Goal: Information Seeking & Learning: Learn about a topic

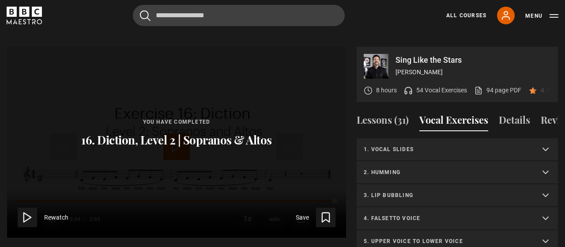
click at [500, 138] on summary "1. Vocal slides" at bounding box center [457, 149] width 201 height 23
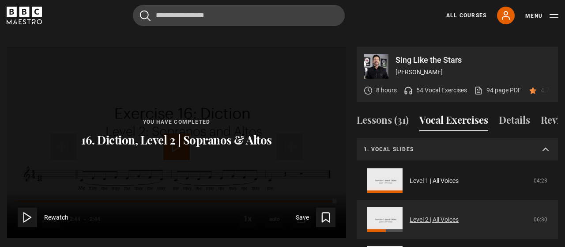
click at [434, 215] on link "Level 2 | All Voices" at bounding box center [433, 219] width 49 height 9
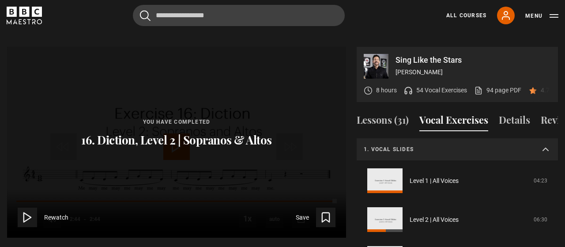
click at [101, 166] on div "You have completed 16. Diction, Level 2 | Sopranos & Altos Rewatch Save" at bounding box center [176, 142] width 339 height 191
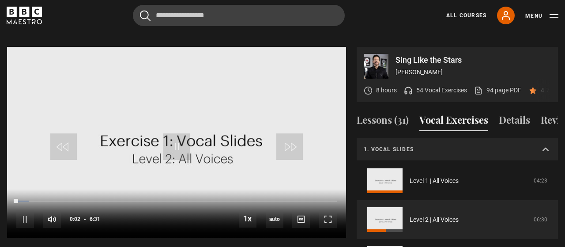
scroll to position [23, 0]
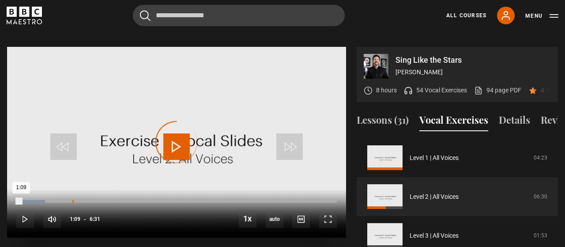
click at [73, 200] on div "1:08" at bounding box center [72, 201] width 1 height 3
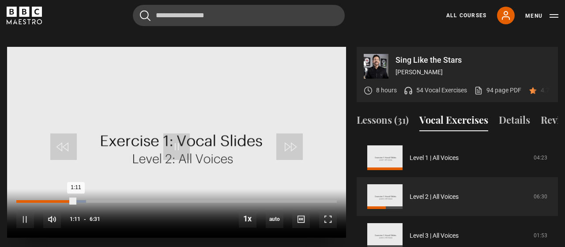
click at [50, 200] on div "1:11" at bounding box center [45, 201] width 59 height 3
click at [38, 200] on div "0:41" at bounding box center [33, 201] width 34 height 3
click at [22, 189] on div "10s Skip Back 10 seconds Pause 10s Skip Forward 10 seconds Loaded : 14.07% 0:22…" at bounding box center [176, 213] width 339 height 49
click at [19, 200] on div "0:28" at bounding box center [27, 201] width 23 height 3
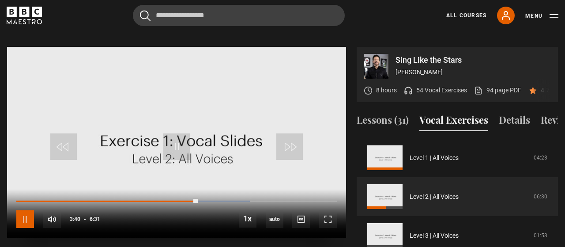
click at [27, 212] on span "Video Player" at bounding box center [25, 219] width 18 height 18
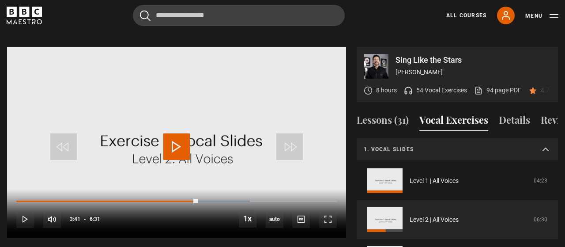
click at [547, 138] on summary "1. Vocal slides" at bounding box center [457, 149] width 201 height 23
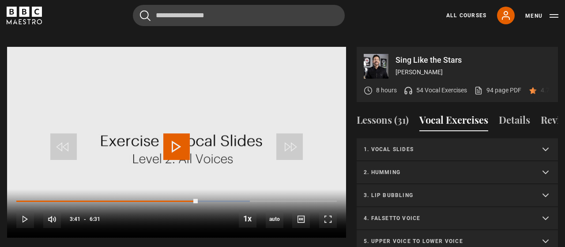
click at [505, 191] on p "3. Lip bubbling" at bounding box center [447, 195] width 166 height 8
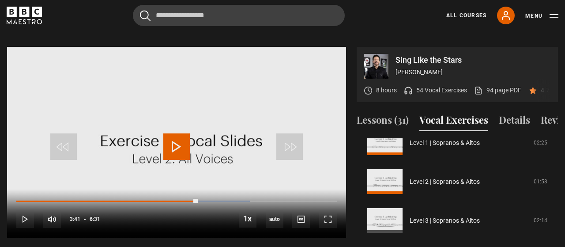
scroll to position [98, 0]
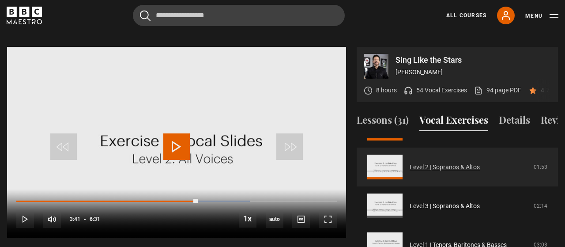
click at [458, 162] on link "Level 2 | Sopranos & Altos" at bounding box center [444, 166] width 70 height 9
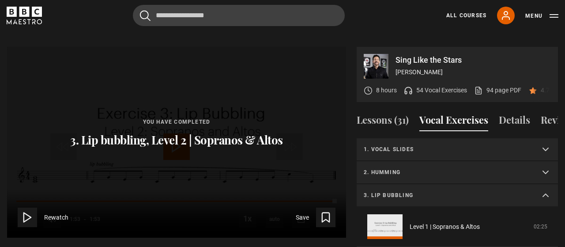
click at [542, 184] on summary "3. Lip bubbling" at bounding box center [457, 195] width 201 height 23
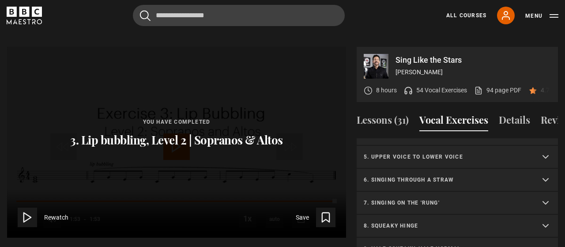
scroll to position [84, 0]
click at [514, 153] on p "5. Upper voice to lower voice" at bounding box center [447, 157] width 166 height 8
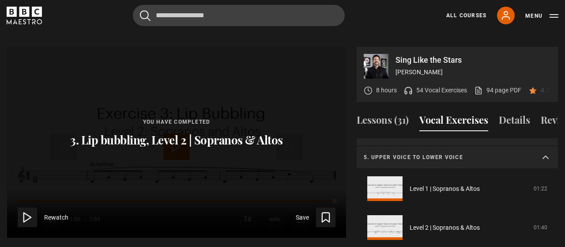
click at [532, 146] on summary "5. Upper voice to lower voice" at bounding box center [457, 157] width 201 height 23
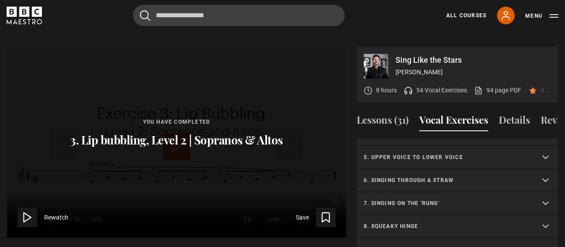
click at [513, 199] on p "7. Singing on the 'rung'" at bounding box center [447, 203] width 166 height 8
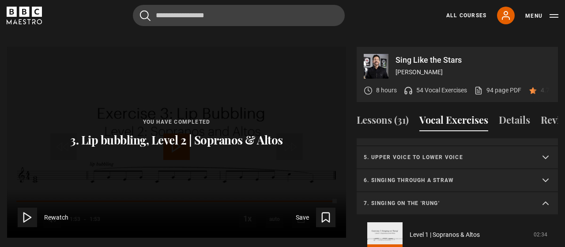
click at [513, 199] on p "7. Singing on the 'rung'" at bounding box center [447, 203] width 166 height 8
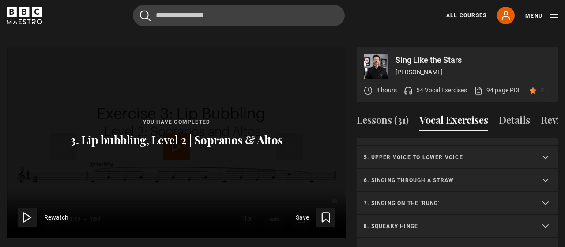
click at [513, 199] on p "7. Singing on the 'rung'" at bounding box center [447, 203] width 166 height 8
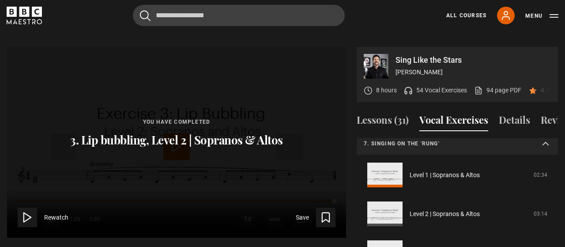
scroll to position [156, 0]
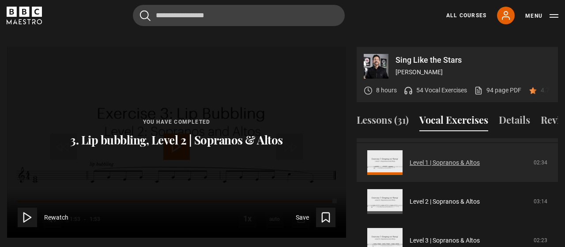
click at [409, 158] on link "Level 1 | Sopranos & Altos" at bounding box center [444, 162] width 70 height 9
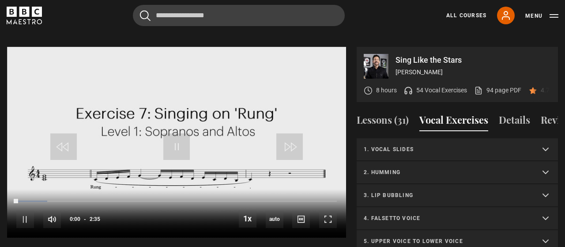
scroll to position [122, 0]
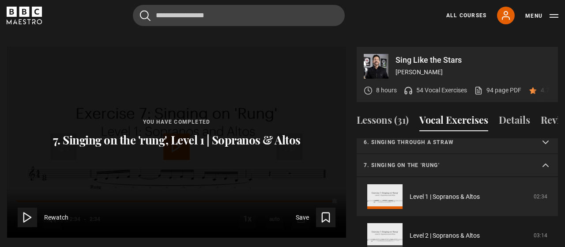
click at [546, 154] on summary "7. Singing on the 'rung'" at bounding box center [457, 165] width 201 height 23
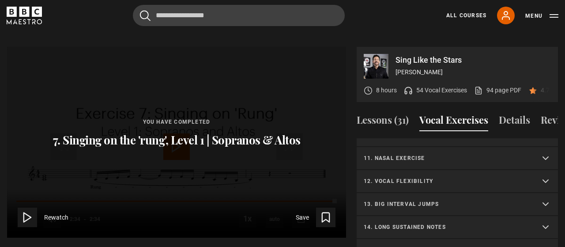
scroll to position [222, 0]
click at [545, 196] on summary "13. Big interval jumps" at bounding box center [457, 202] width 201 height 23
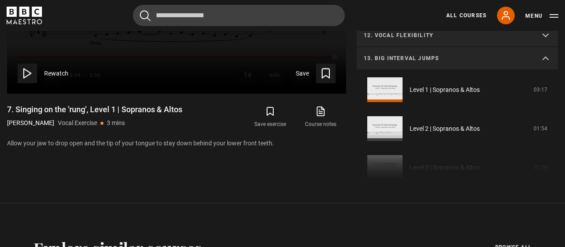
scroll to position [567, 0]
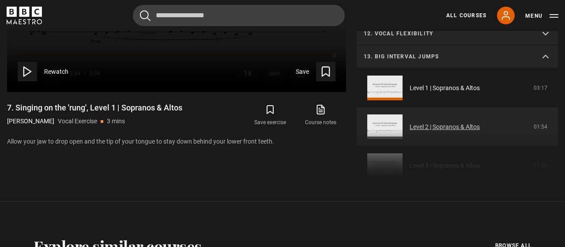
click at [423, 122] on link "Level 2 | Sopranos & Altos" at bounding box center [444, 126] width 70 height 9
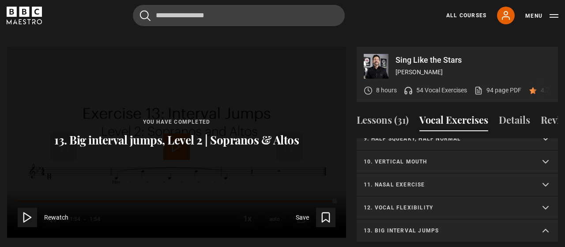
scroll to position [200, 0]
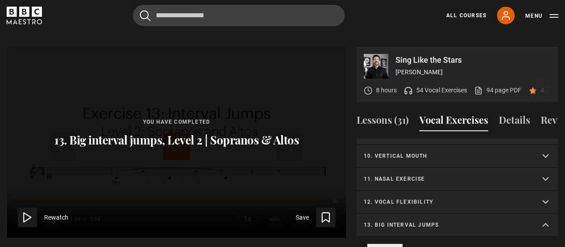
click at [541, 214] on summary "13. Big interval jumps" at bounding box center [457, 225] width 201 height 23
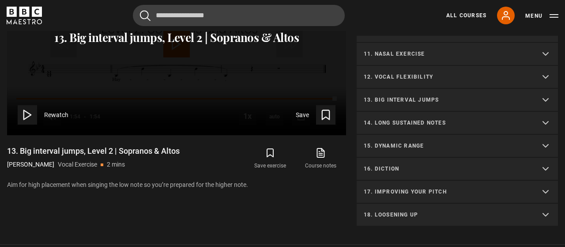
scroll to position [531, 0]
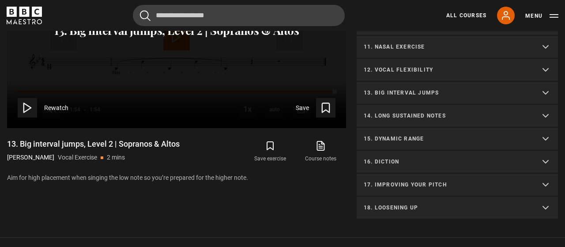
click at [543, 107] on summary "14. Long sustained notes" at bounding box center [457, 116] width 201 height 23
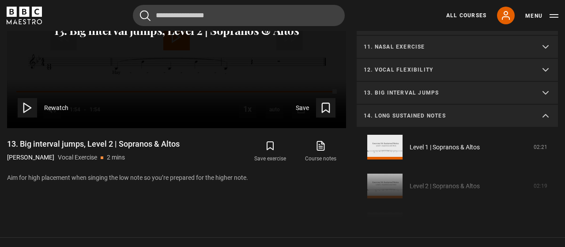
click at [394, 162] on div "1. Vocal slides Level 1 | All Voices 04:23 Level 2 | All Voices 06:30 Level 3 |…" at bounding box center [457, 124] width 201 height 191
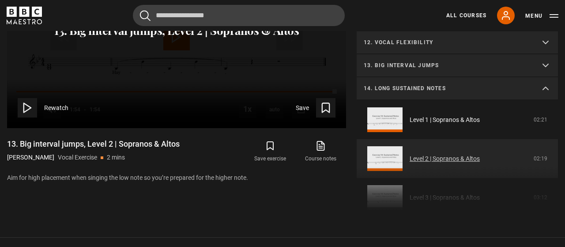
click at [480, 154] on link "Level 2 | Sopranos & Altos" at bounding box center [444, 158] width 70 height 9
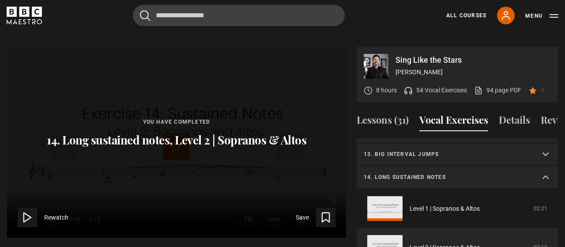
scroll to position [264, 0]
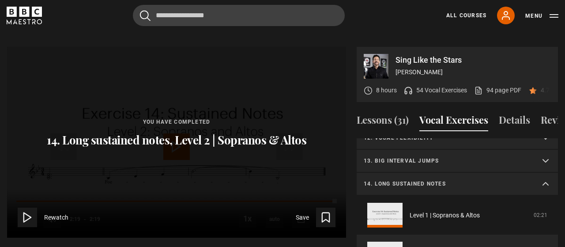
click at [542, 174] on summary "14. Long sustained notes" at bounding box center [457, 184] width 201 height 23
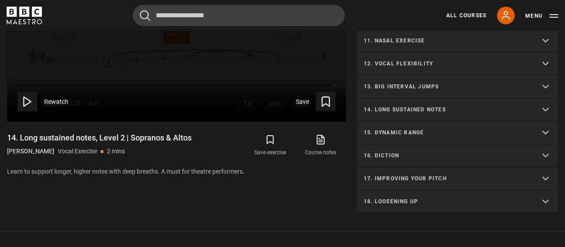
scroll to position [559, 0]
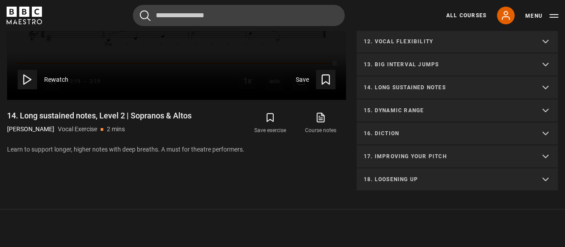
click at [538, 127] on summary "16. Diction" at bounding box center [457, 133] width 201 height 23
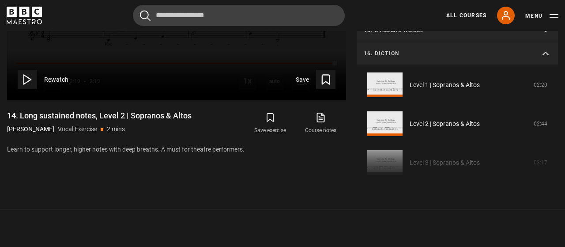
scroll to position [305, 0]
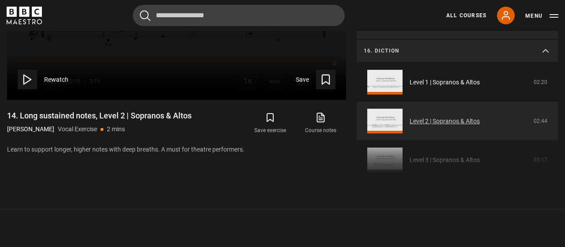
click at [470, 116] on link "Level 2 | Sopranos & Altos" at bounding box center [444, 120] width 70 height 9
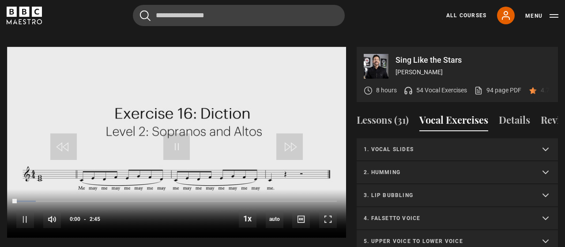
scroll to position [367, 0]
